Goal: Transaction & Acquisition: Purchase product/service

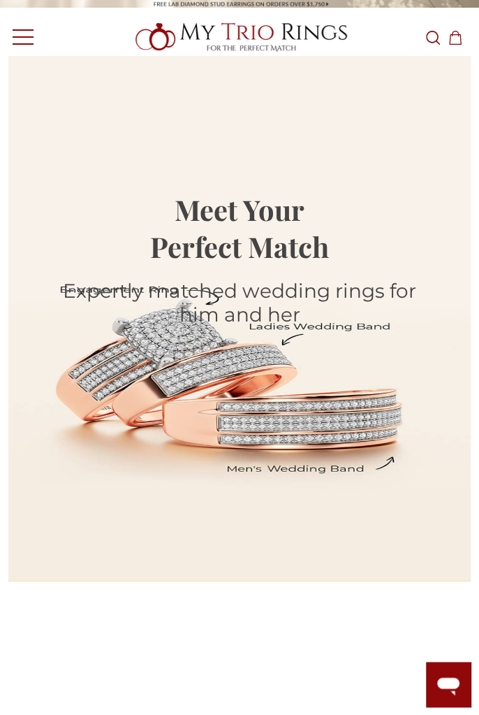
click at [21, 34] on link "Toggle menu" at bounding box center [19, 36] width 38 height 38
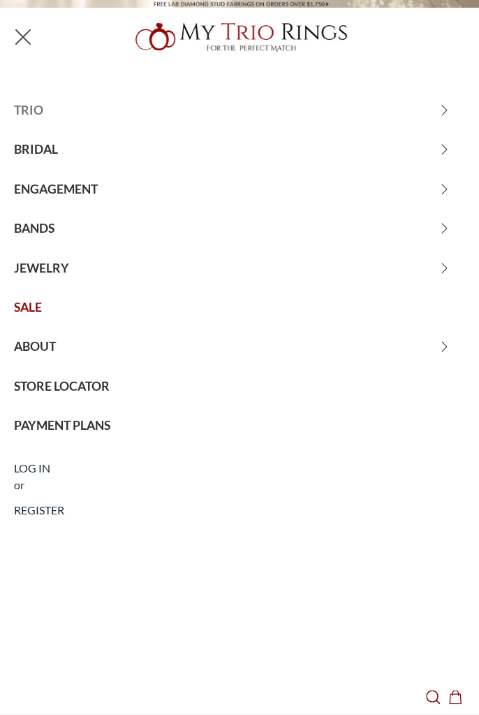
click at [36, 110] on span "TRIO" at bounding box center [239, 110] width 479 height 39
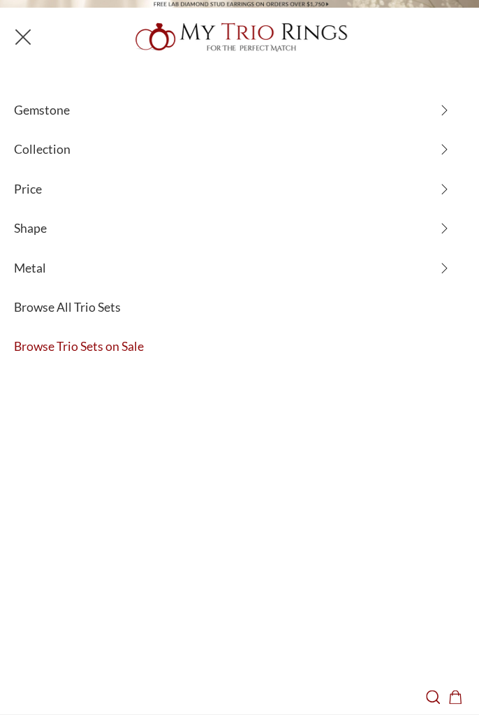
click at [112, 344] on span "Browse Trio Sets on Sale" at bounding box center [239, 346] width 479 height 39
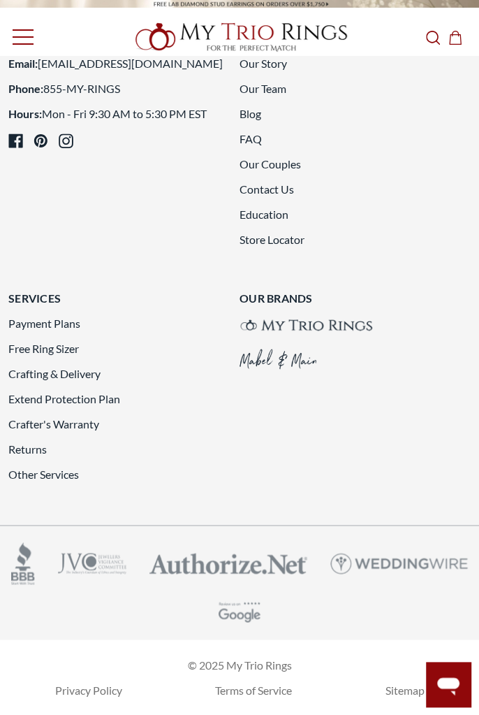
scroll to position [5190, 0]
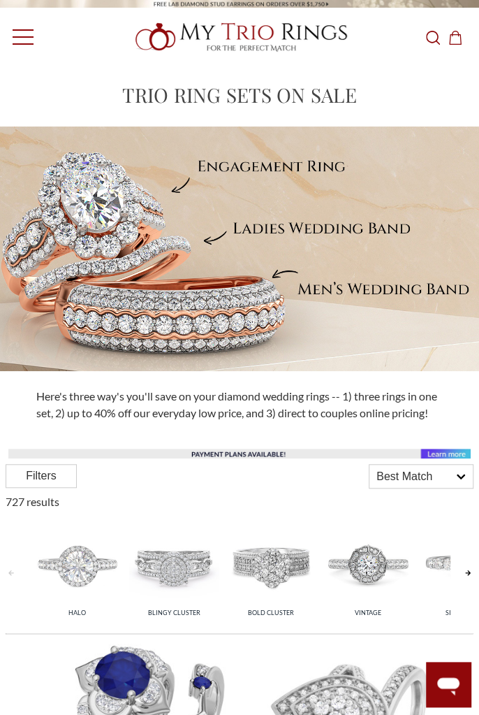
click at [41, 478] on div "Filters" at bounding box center [41, 476] width 71 height 24
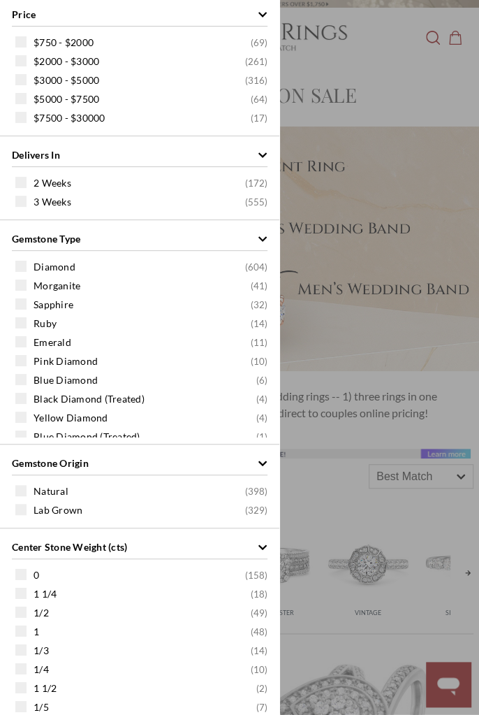
click at [15, 36] on span at bounding box center [20, 41] width 11 height 11
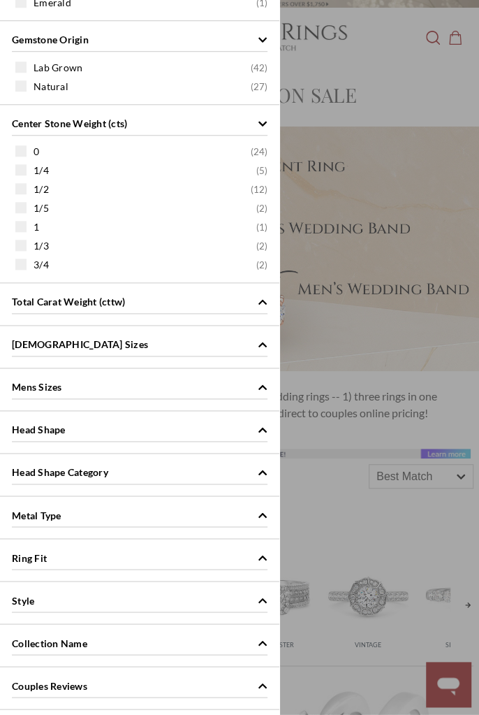
scroll to position [346, 0]
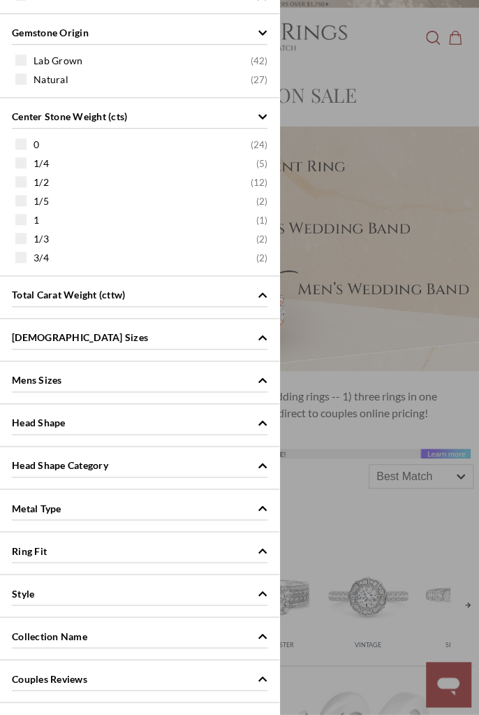
click at [261, 493] on div "Metal Type" at bounding box center [140, 506] width 256 height 27
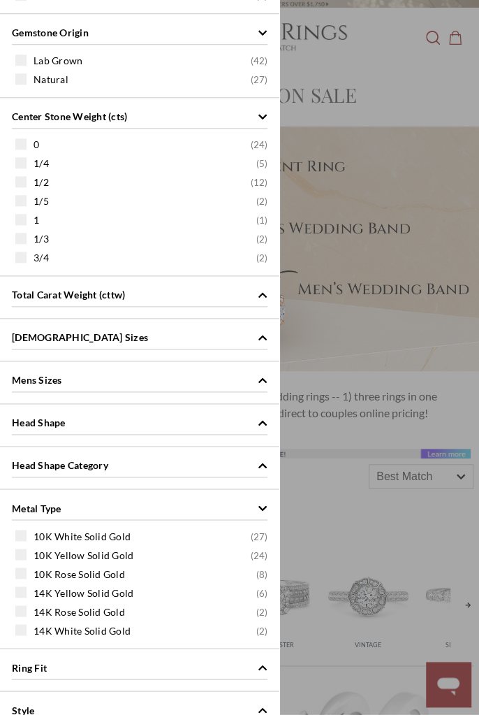
click at [20, 548] on span at bounding box center [20, 553] width 11 height 11
click at [20, 545] on div "Price $750 - $2000 ( 69 ) $2000 - $3000 ( 261 ) $3000 - $5000 ( 316 ) $5000 - $…" at bounding box center [139, 322] width 279 height 1336
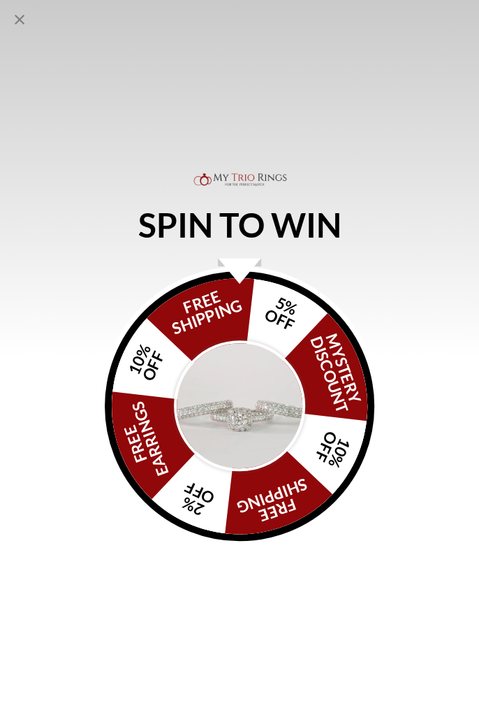
scroll to position [121, 0]
click at [264, 434] on img "Alia popup" at bounding box center [239, 405] width 131 height 131
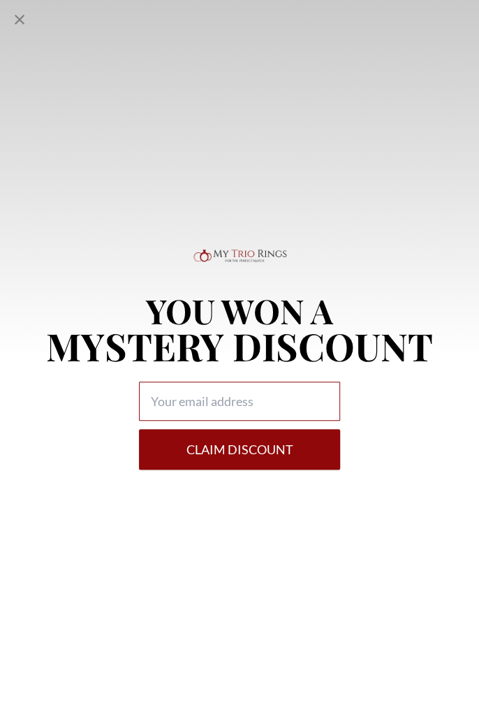
click at [215, 405] on input "Alia popup" at bounding box center [239, 400] width 201 height 39
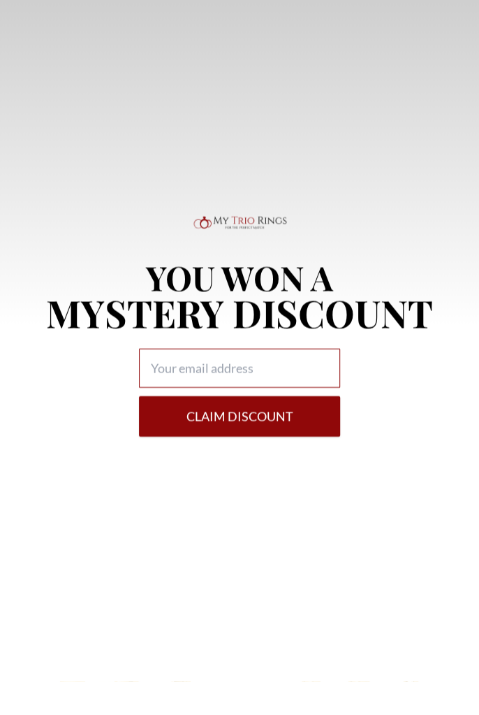
type input "ladyl1796@gmail.com"
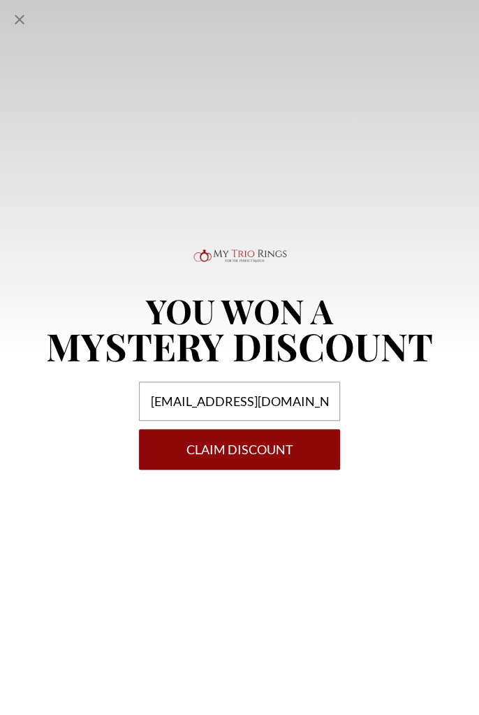
click at [258, 453] on button "Claim DISCOUNT" at bounding box center [239, 449] width 201 height 41
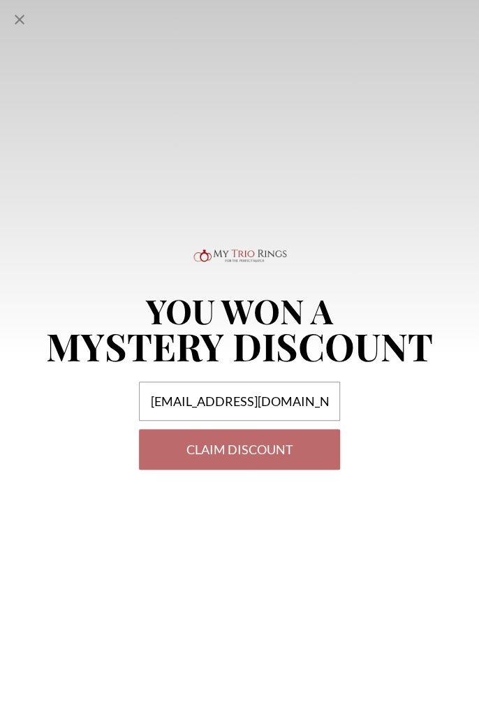
select select "US"
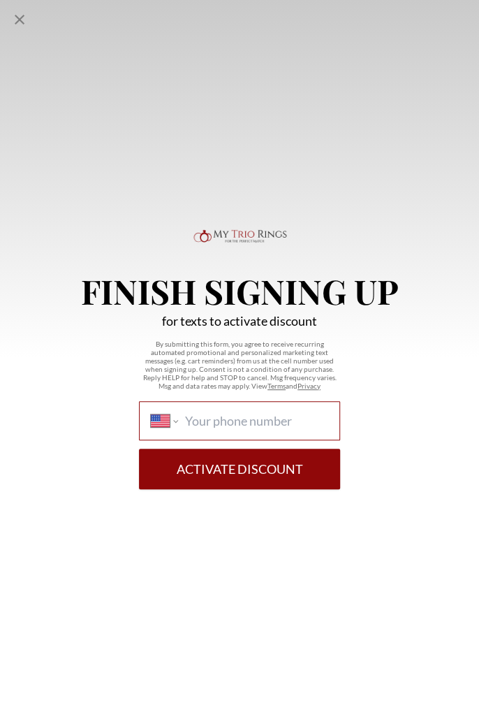
click at [235, 418] on input "International Afghanistan Åland Islands Albania Algeria American Samoa Andorra …" at bounding box center [256, 420] width 143 height 15
type input "(561) 888-7487"
click at [257, 465] on button "Activate Discount" at bounding box center [239, 468] width 201 height 41
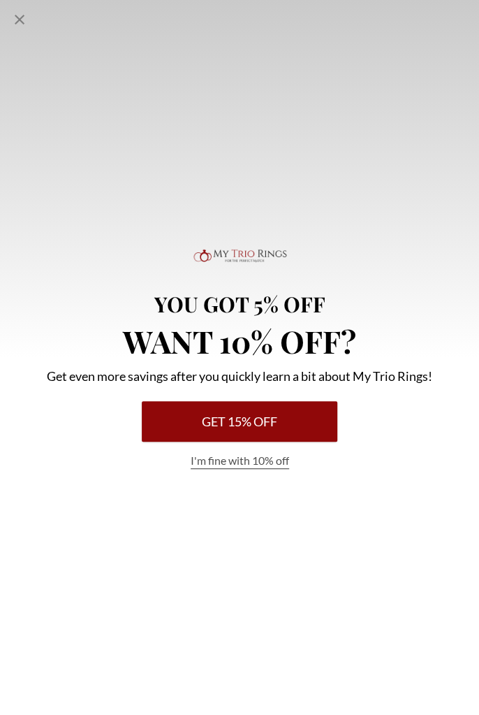
click at [268, 422] on button "Get 15% Off" at bounding box center [240, 421] width 196 height 41
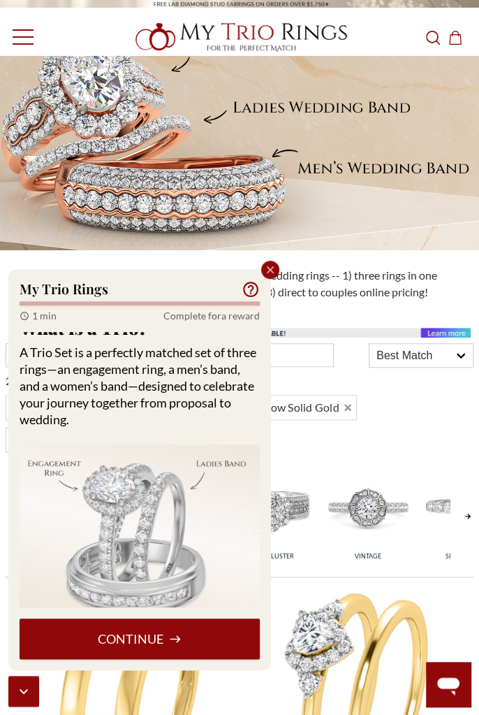
scroll to position [74, 0]
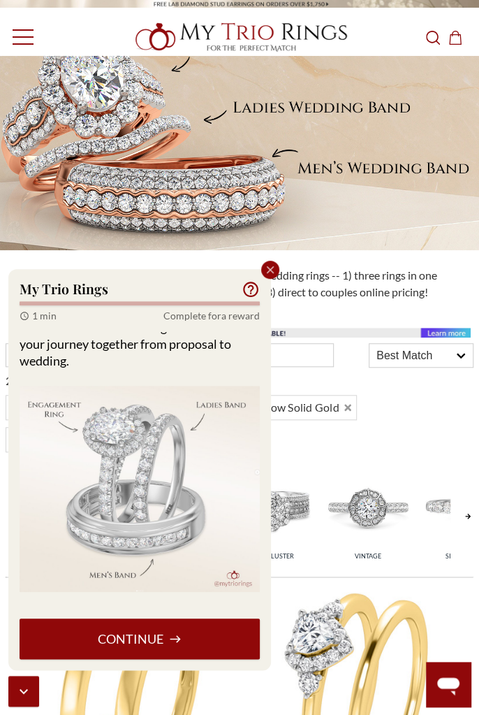
click at [144, 642] on button "Continue" at bounding box center [140, 638] width 240 height 41
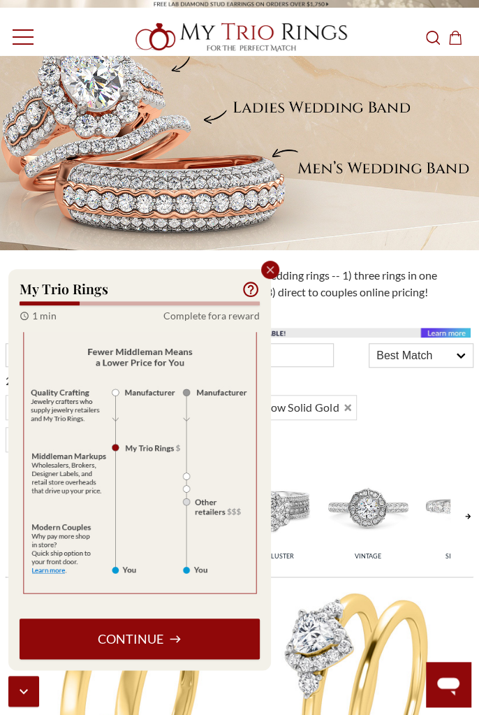
scroll to position [121, 0]
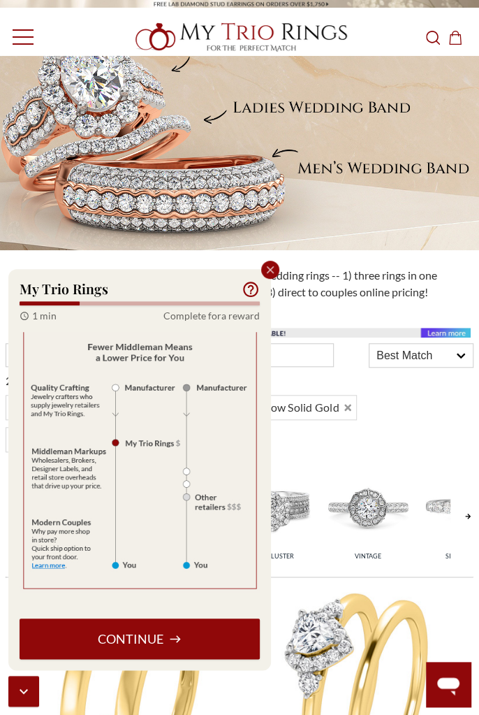
click at [270, 269] on icon "Close popup" at bounding box center [271, 270] width 8 height 8
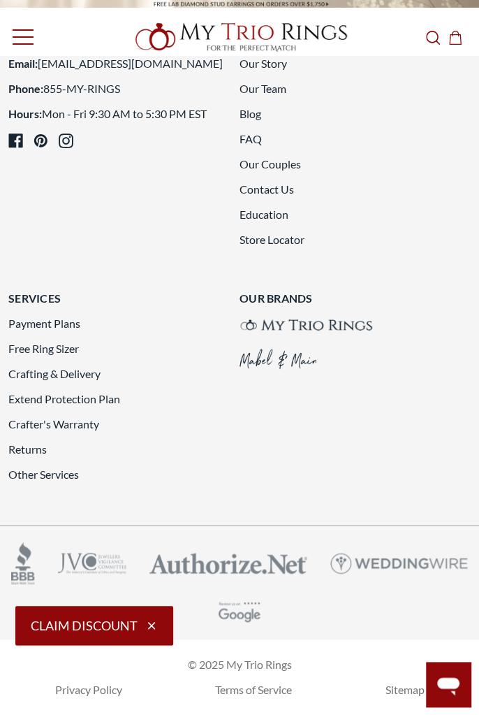
scroll to position [4301, 0]
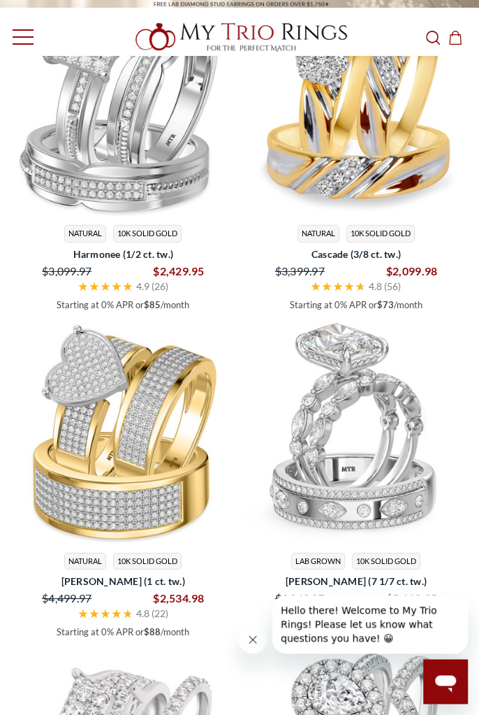
scroll to position [1231, 0]
click at [450, 682] on icon "Open messaging window" at bounding box center [445, 683] width 21 height 17
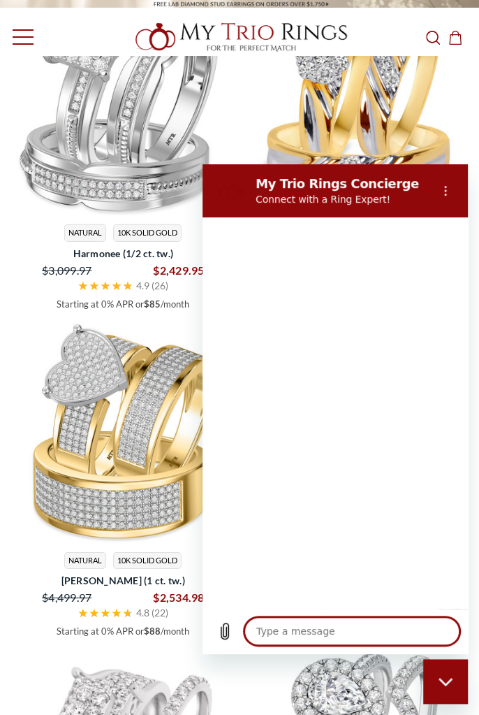
scroll to position [1276, 0]
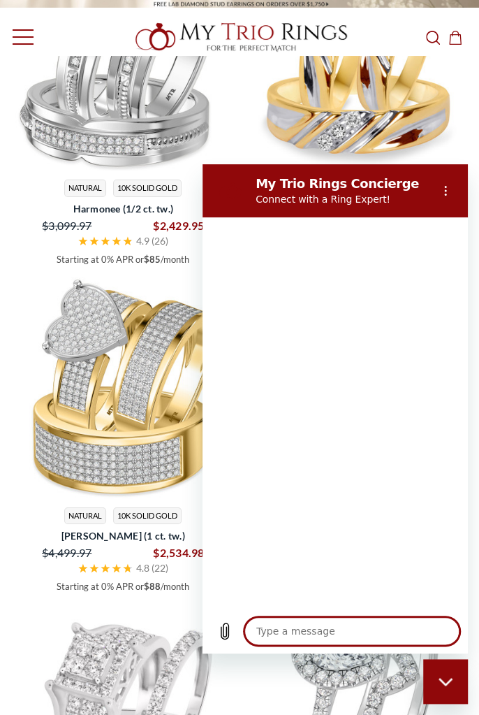
type textarea "x"
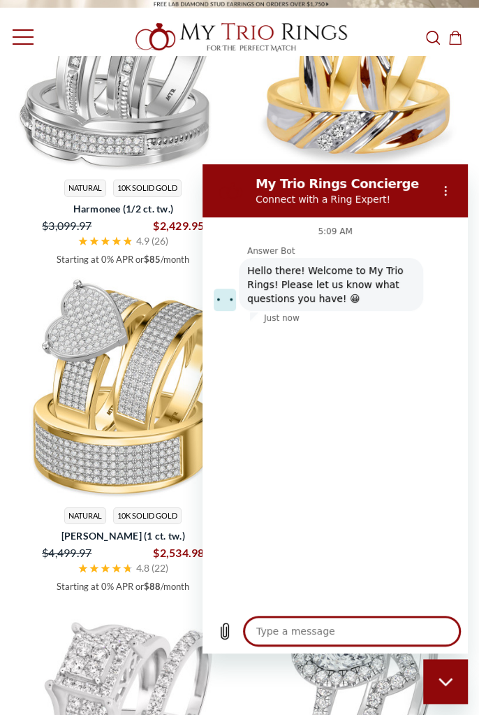
click at [339, 631] on textarea at bounding box center [351, 631] width 215 height 28
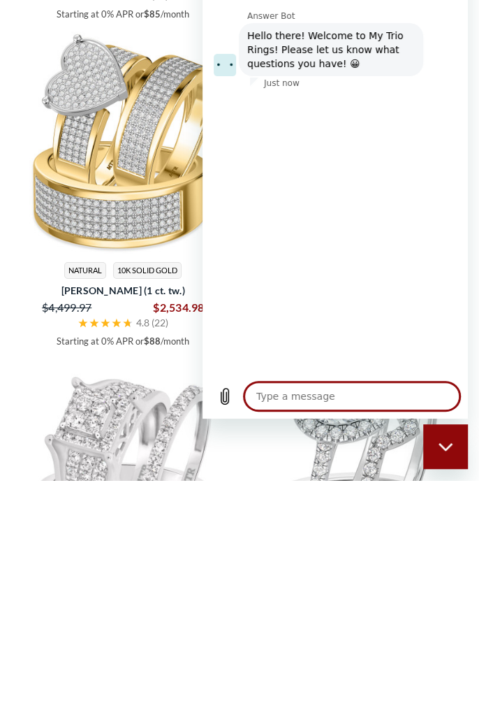
scroll to position [1432, 0]
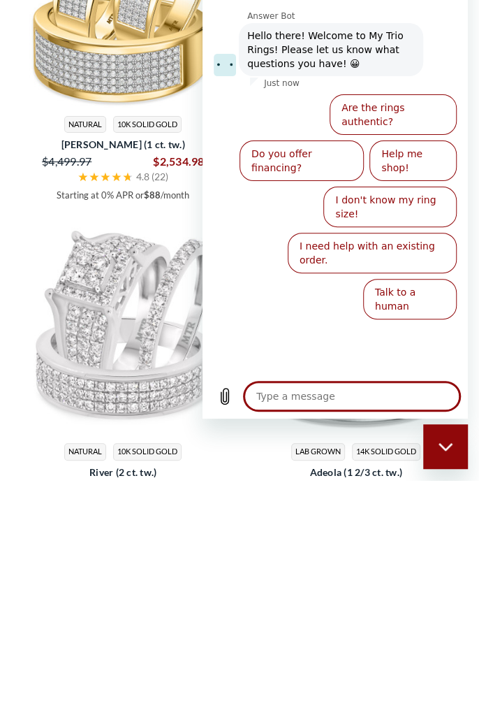
type textarea "I"
type textarea "x"
type textarea "Im"
type textarea "x"
type textarea "I'm"
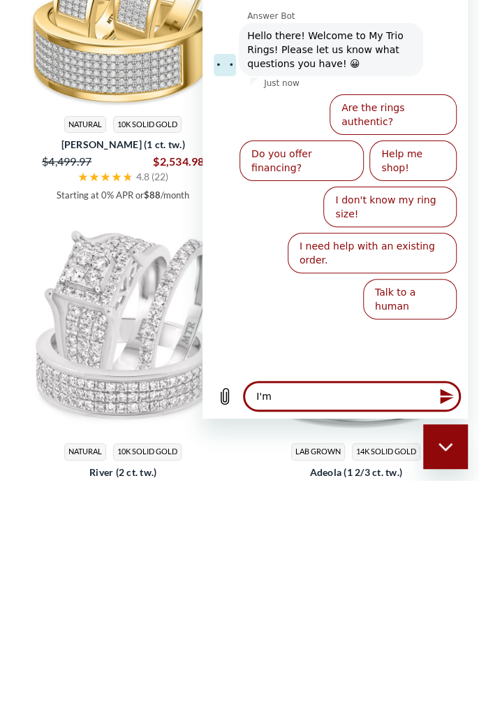
type textarea "x"
type textarea "I'm l"
type textarea "x"
type textarea "I'm lo"
type textarea "x"
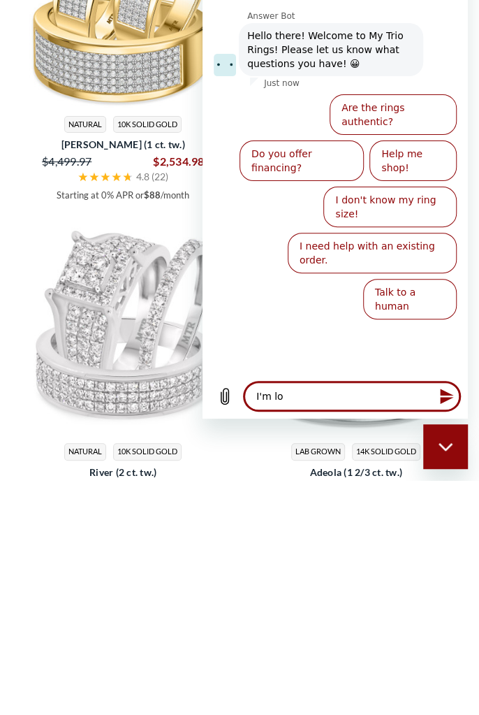
type textarea "I'm loo"
type textarea "x"
type textarea "I'm look"
type textarea "x"
type textarea "I'm looki"
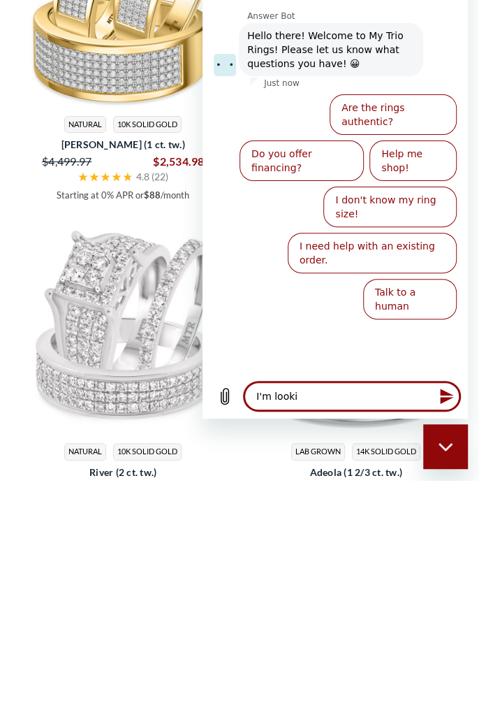
type textarea "x"
type textarea "I'm lookin"
type textarea "x"
type textarea "I'm looking"
type textarea "x"
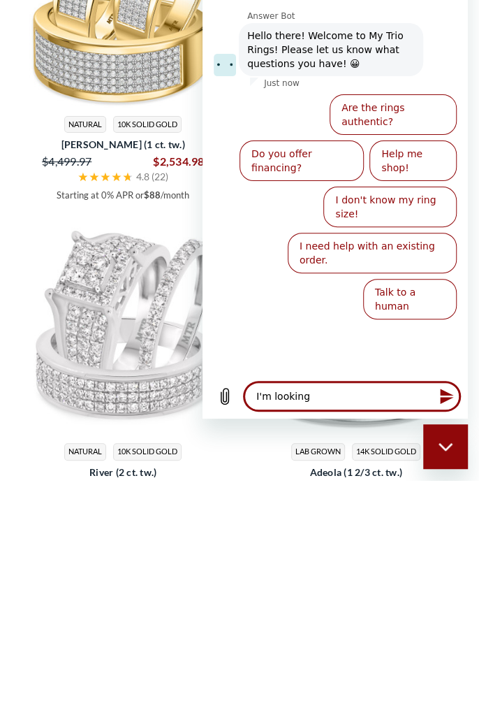
type textarea "I'm looking"
type textarea "x"
type textarea "I'm looking f"
type textarea "x"
type textarea "I'm looking fo"
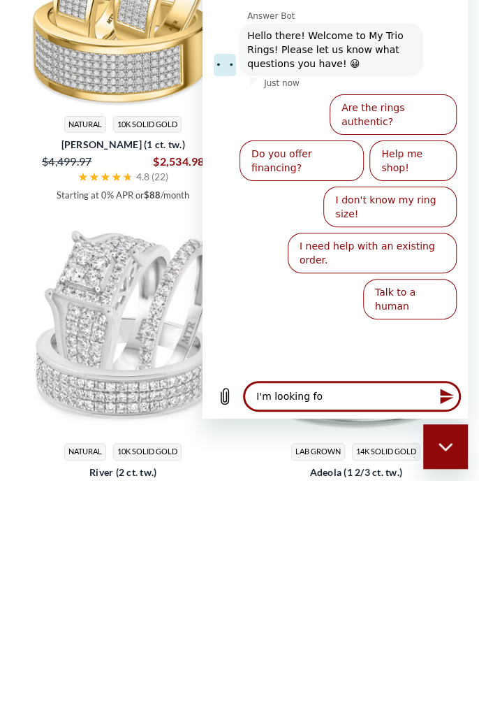
type textarea "x"
type textarea "I'm looking for"
type textarea "x"
type textarea "I'm looking for"
type textarea "x"
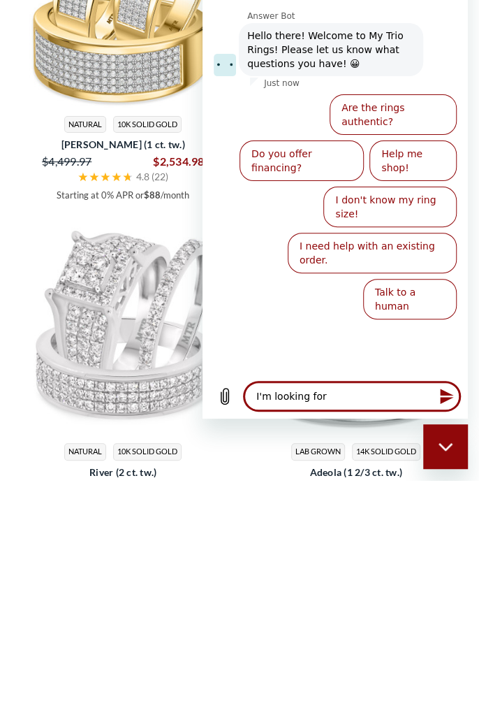
type textarea "I'm looking for a"
type textarea "x"
type textarea "I'm looking for af"
type textarea "x"
type textarea "I'm looking for aff"
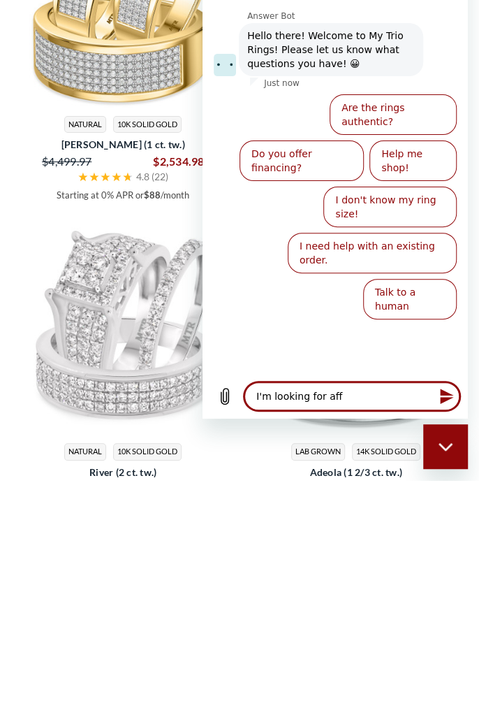
type textarea "x"
type textarea "I'm looking for affordable"
type textarea "x"
type textarea "I'm looking for affordable r"
type textarea "x"
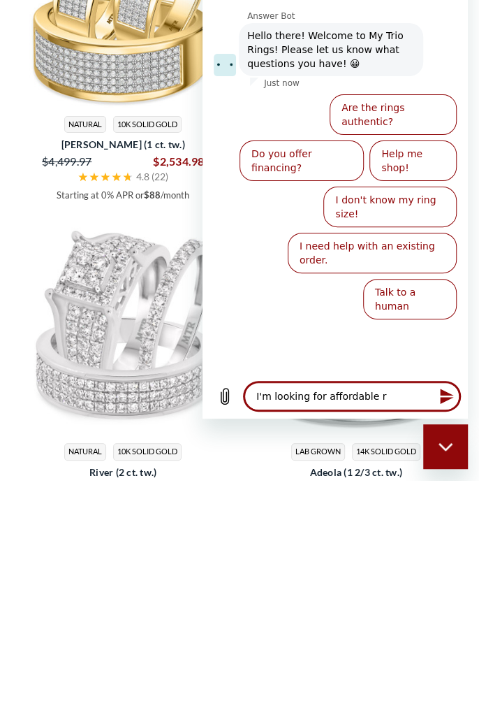
type textarea "I'm looking for affordable ri"
type textarea "x"
type textarea "I'm looking for affordable rin"
type textarea "x"
type textarea "I'm looking for affordable ring"
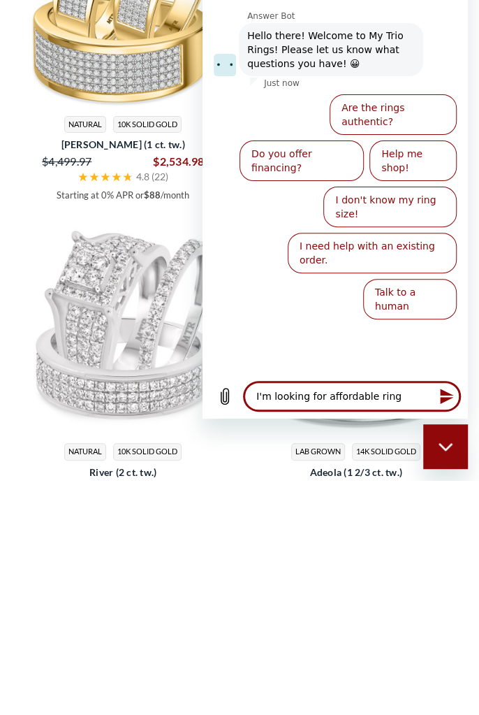
type textarea "x"
type textarea "I'm looking for affordable ring"
type textarea "x"
type textarea "I'm looking for affordable ring s"
type textarea "x"
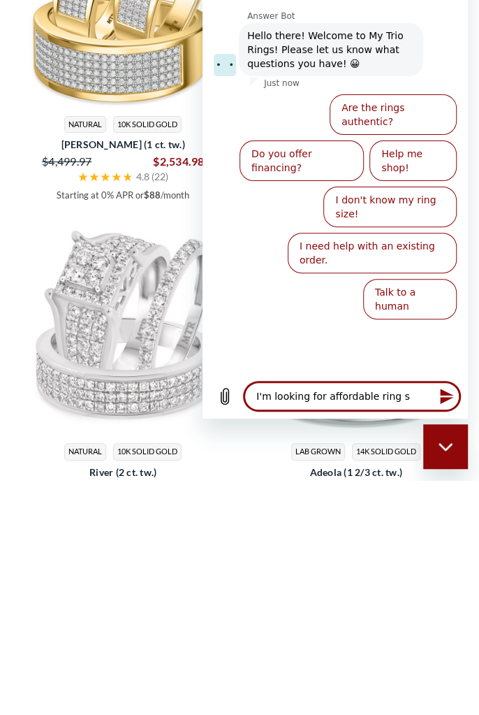
type textarea "I'm looking for affordable ring se"
type textarea "x"
type textarea "I'm looking for affordable ring set"
type textarea "x"
type textarea "I'm looking for affordable ring sets"
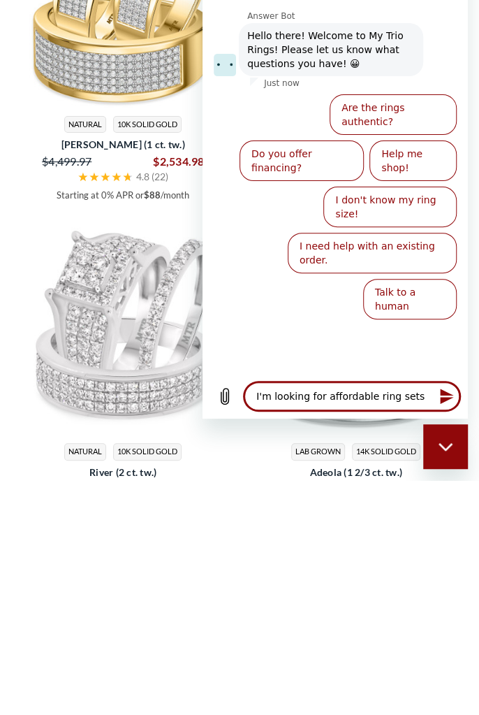
type textarea "x"
type textarea "I'm looking for affordable ring sets"
click at [446, 393] on icon "Send message" at bounding box center [446, 395] width 13 height 15
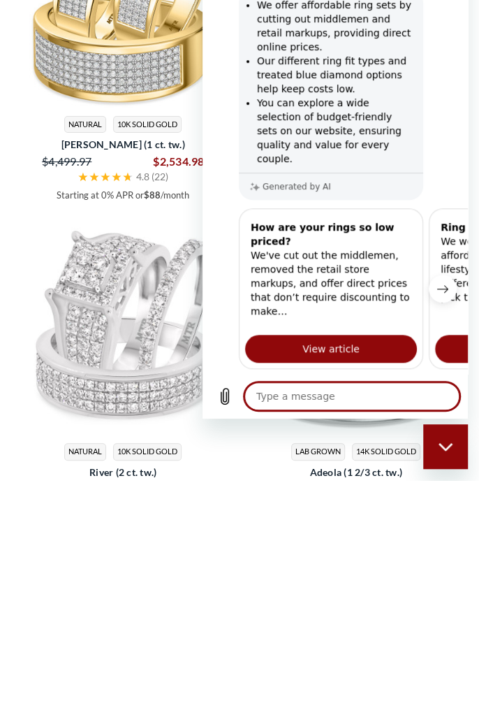
scroll to position [176, 0]
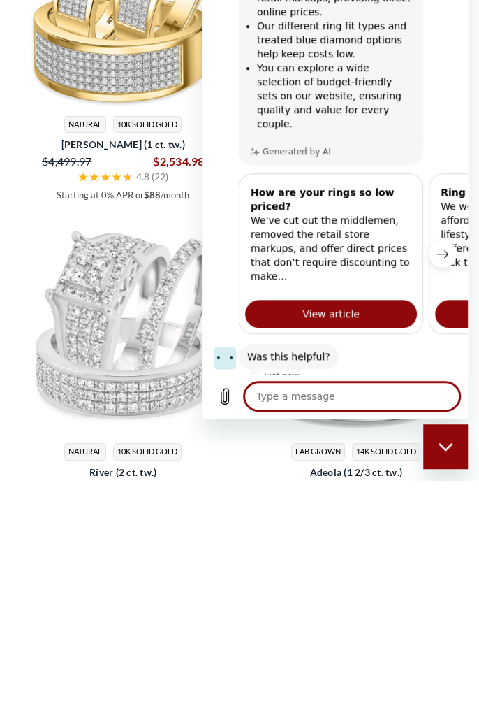
click at [437, 387] on button "No" at bounding box center [438, 400] width 37 height 27
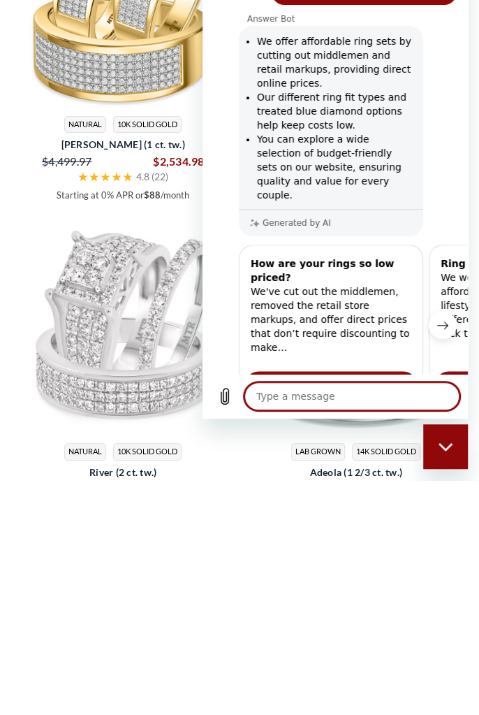
scroll to position [0, 0]
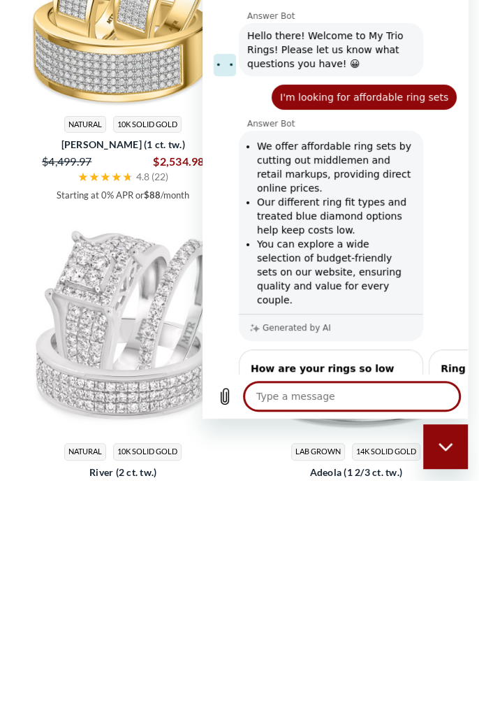
click at [447, 444] on icon "Close messaging window" at bounding box center [446, 446] width 15 height 9
type textarea "x"
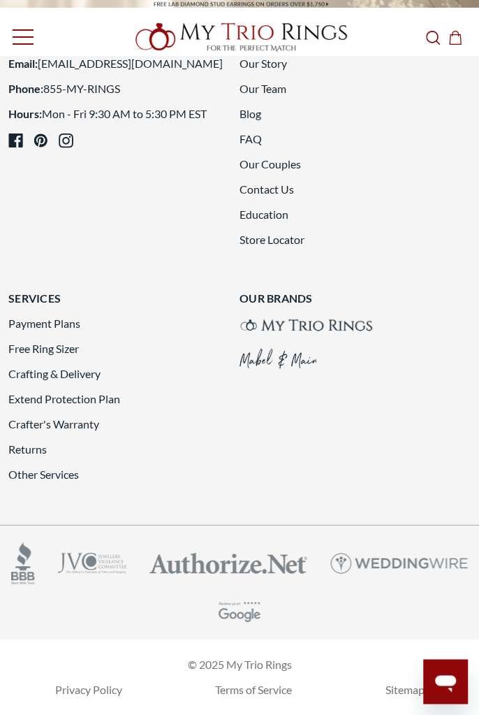
scroll to position [5041, 0]
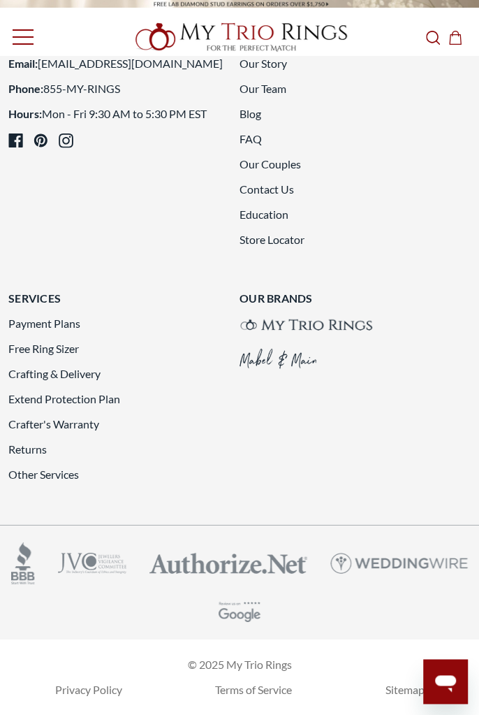
scroll to position [5215, 0]
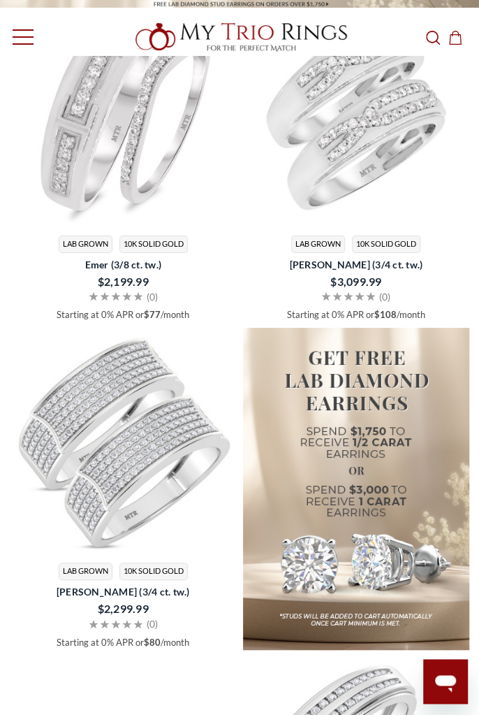
scroll to position [1524, 0]
